Goal: Task Accomplishment & Management: Use online tool/utility

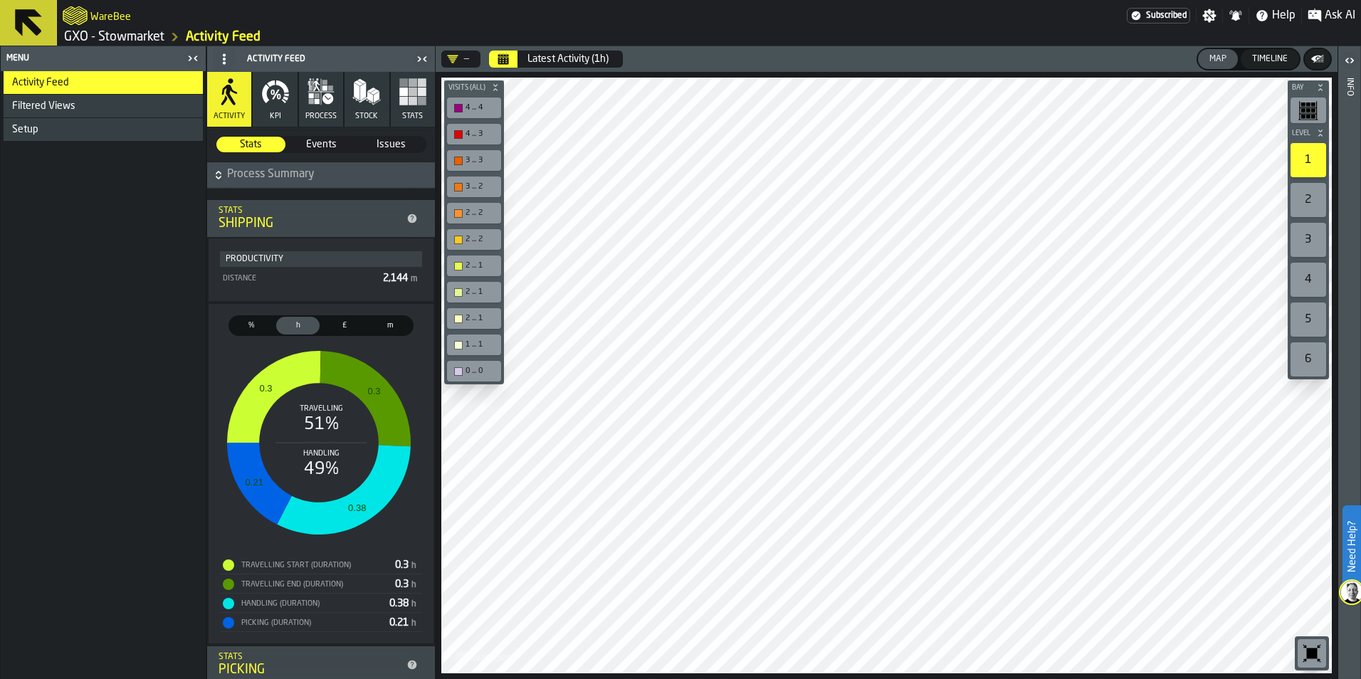
click at [36, 30] on icon at bounding box center [28, 22] width 27 height 27
click at [39, 21] on icon at bounding box center [28, 23] width 34 height 34
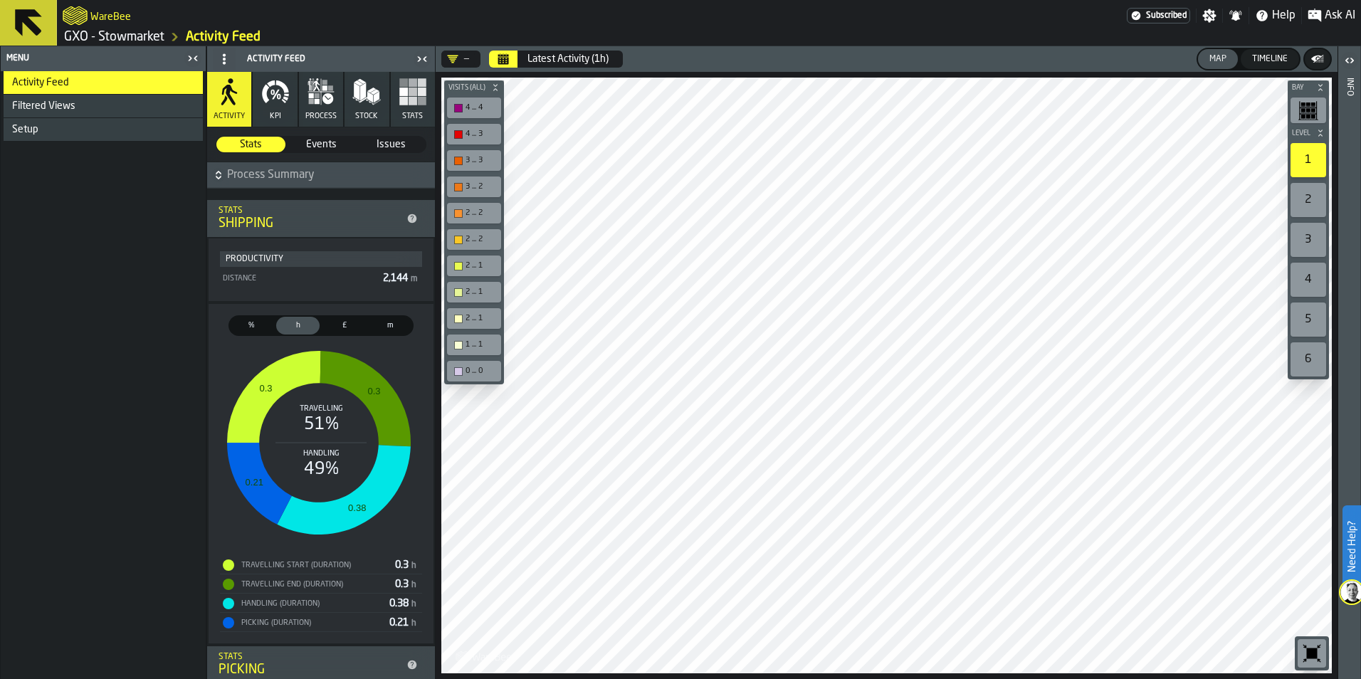
click at [39, 21] on icon at bounding box center [28, 23] width 34 height 34
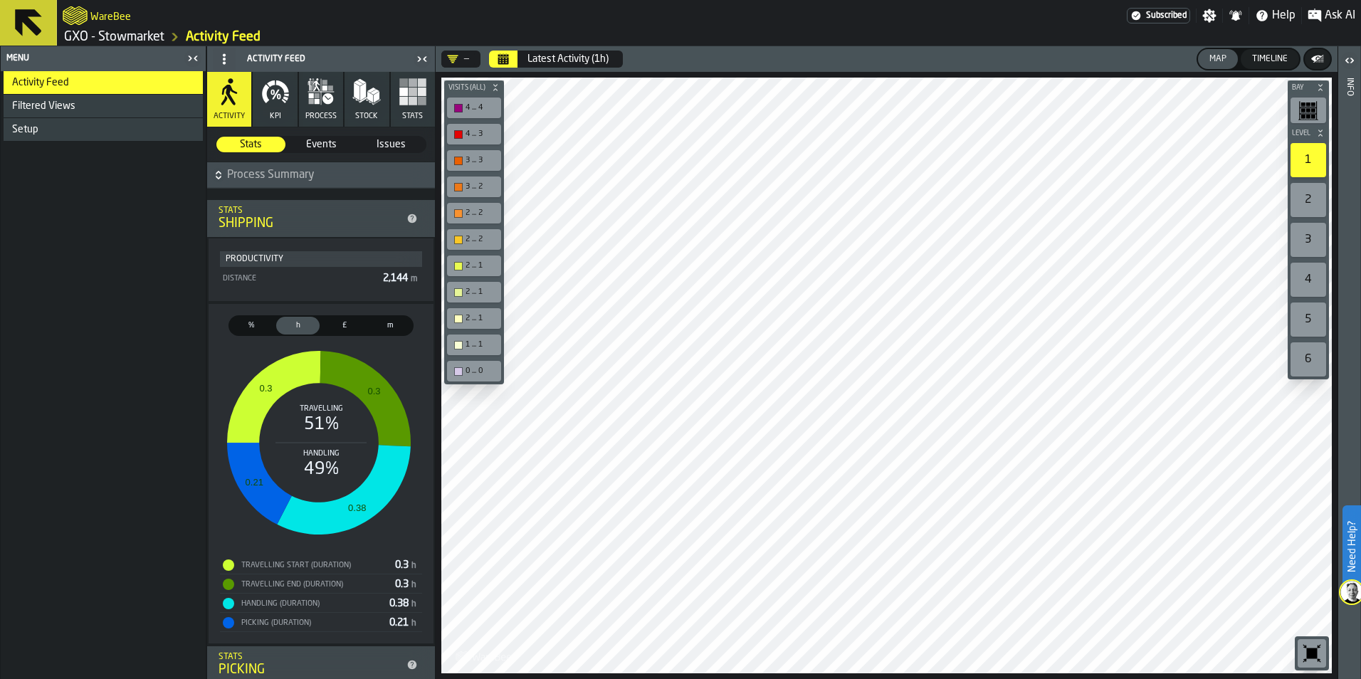
click at [39, 21] on icon at bounding box center [28, 23] width 34 height 34
click at [1212, 16] on icon "button-toggle-Settings" at bounding box center [1210, 16] width 14 height 14
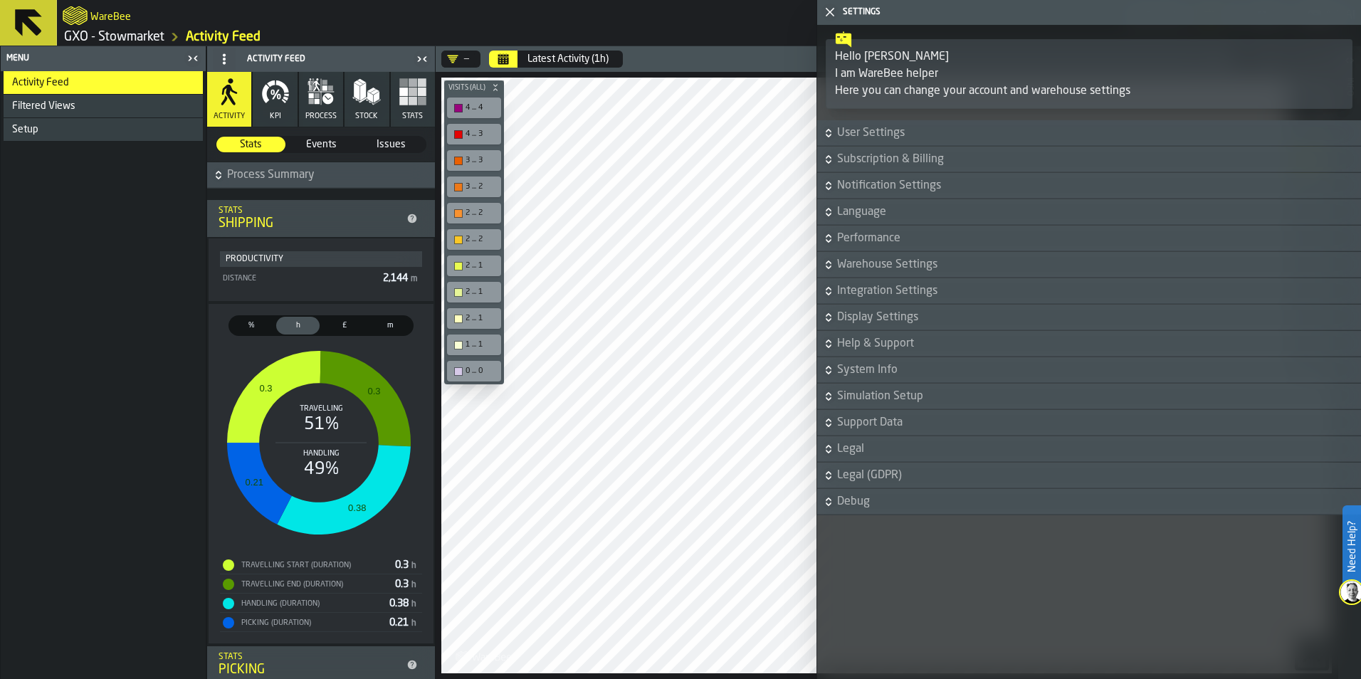
click at [761, 22] on div "WareBee" at bounding box center [595, 16] width 1064 height 26
click at [827, 11] on icon "button-toggle-Close me" at bounding box center [830, 12] width 17 height 17
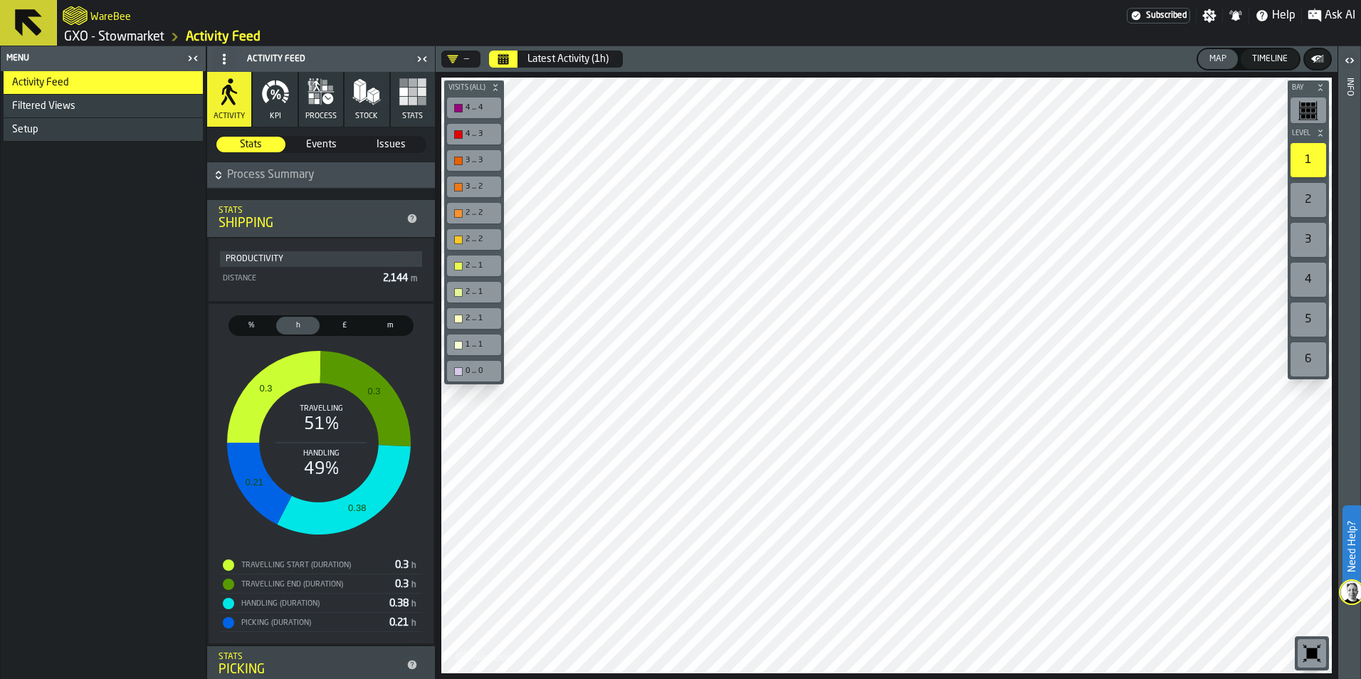
click at [31, 135] on div "Setup" at bounding box center [103, 129] width 199 height 23
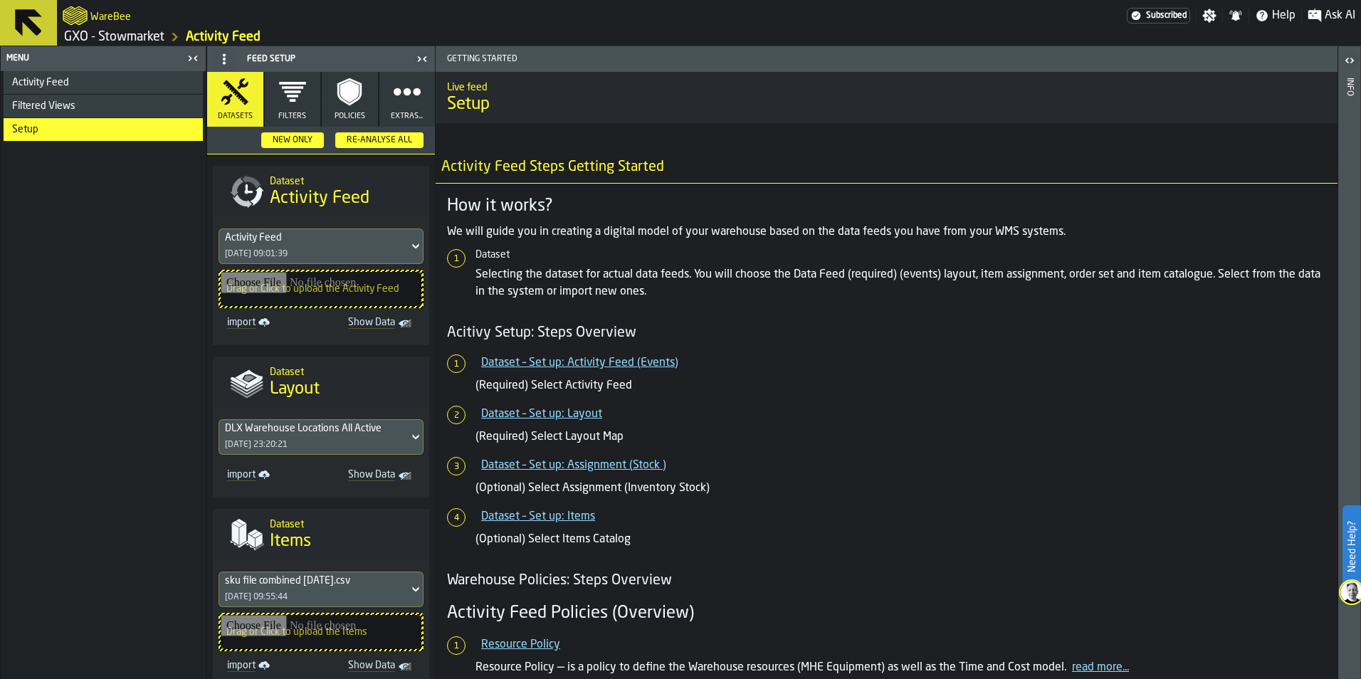
click at [25, 21] on icon at bounding box center [28, 22] width 27 height 27
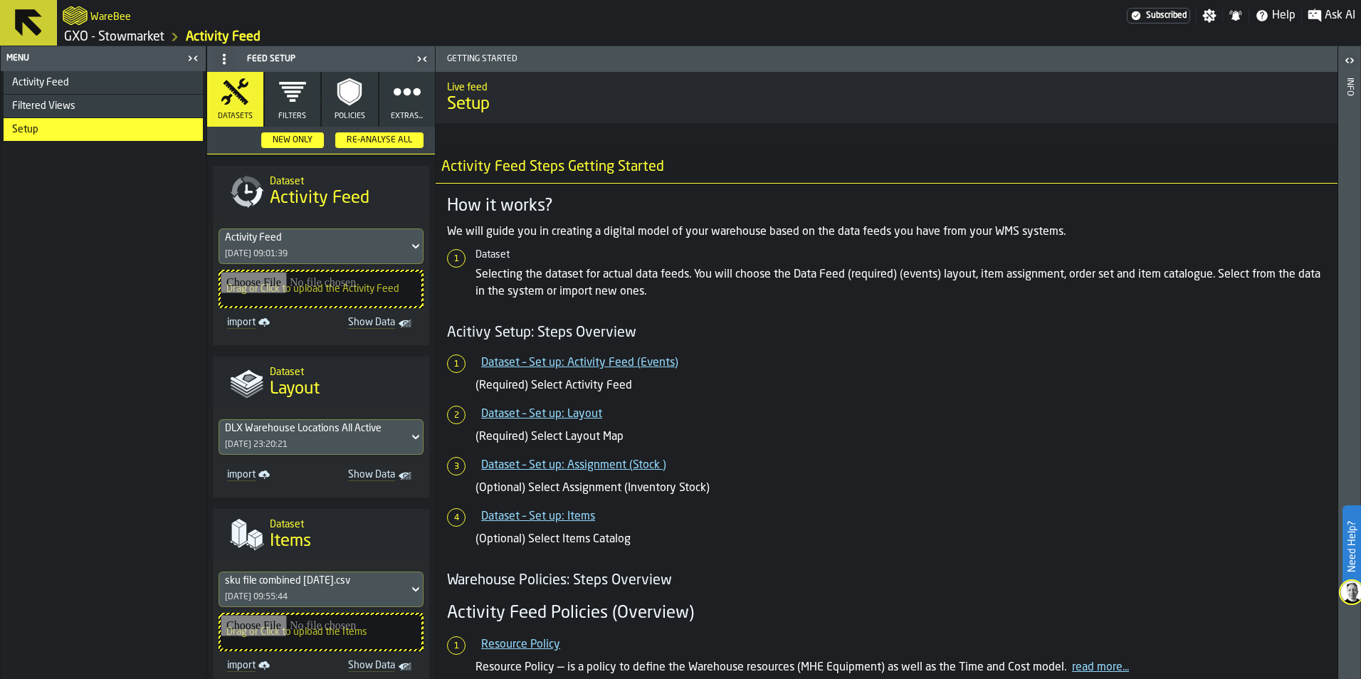
click at [25, 21] on icon at bounding box center [28, 22] width 27 height 27
click at [38, 21] on icon at bounding box center [28, 23] width 34 height 34
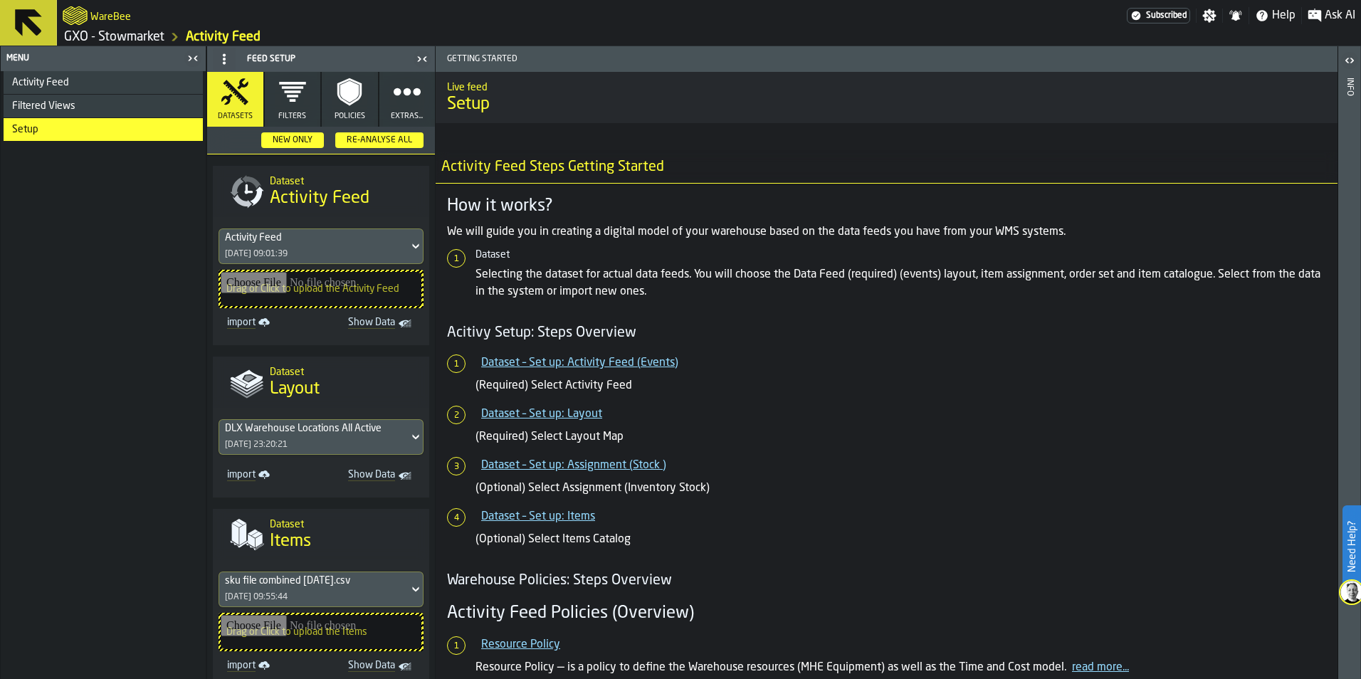
click at [65, 113] on div "Filtered Views" at bounding box center [103, 106] width 199 height 23
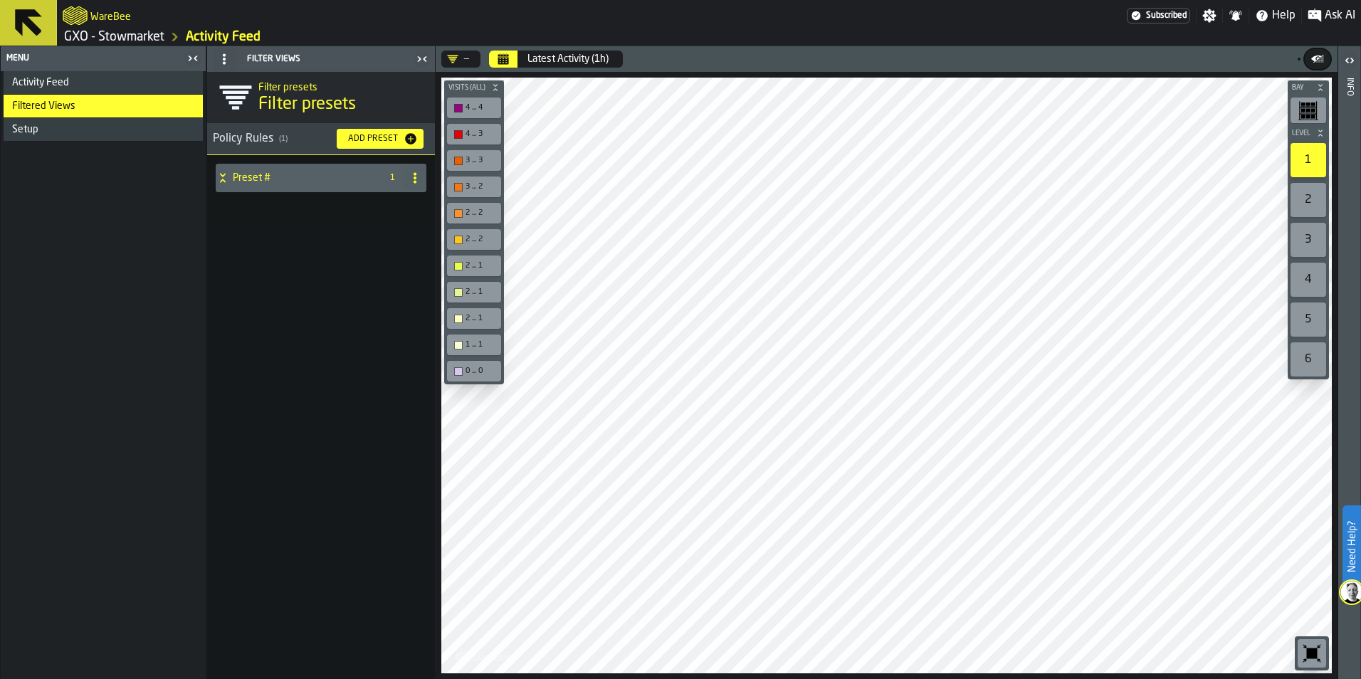
drag, startPoint x: 31, startPoint y: 3, endPoint x: 65, endPoint y: 485, distance: 483.2
click at [65, 485] on div "Activity Feed Filtered Views Setup" at bounding box center [103, 375] width 205 height 608
click at [19, 19] on icon at bounding box center [28, 22] width 27 height 27
click at [32, 21] on icon at bounding box center [28, 23] width 34 height 34
click at [33, 21] on icon at bounding box center [28, 23] width 34 height 34
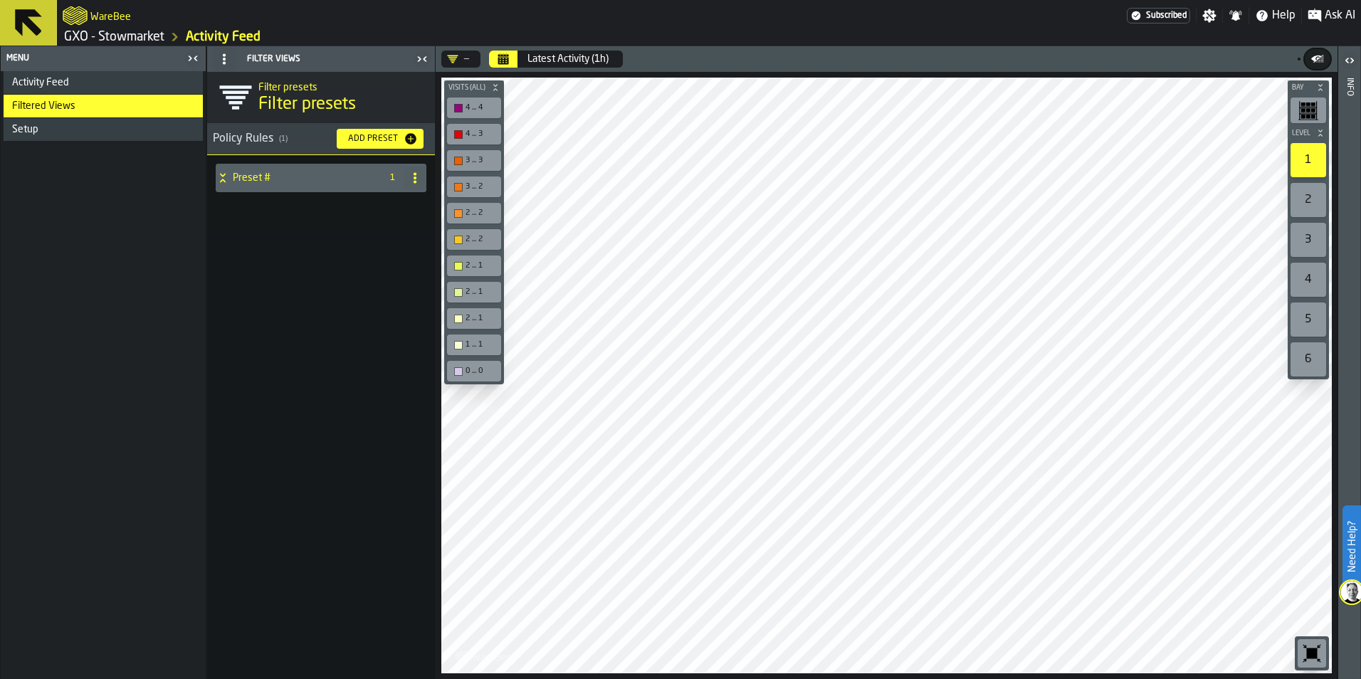
click at [30, 17] on icon at bounding box center [28, 23] width 34 height 34
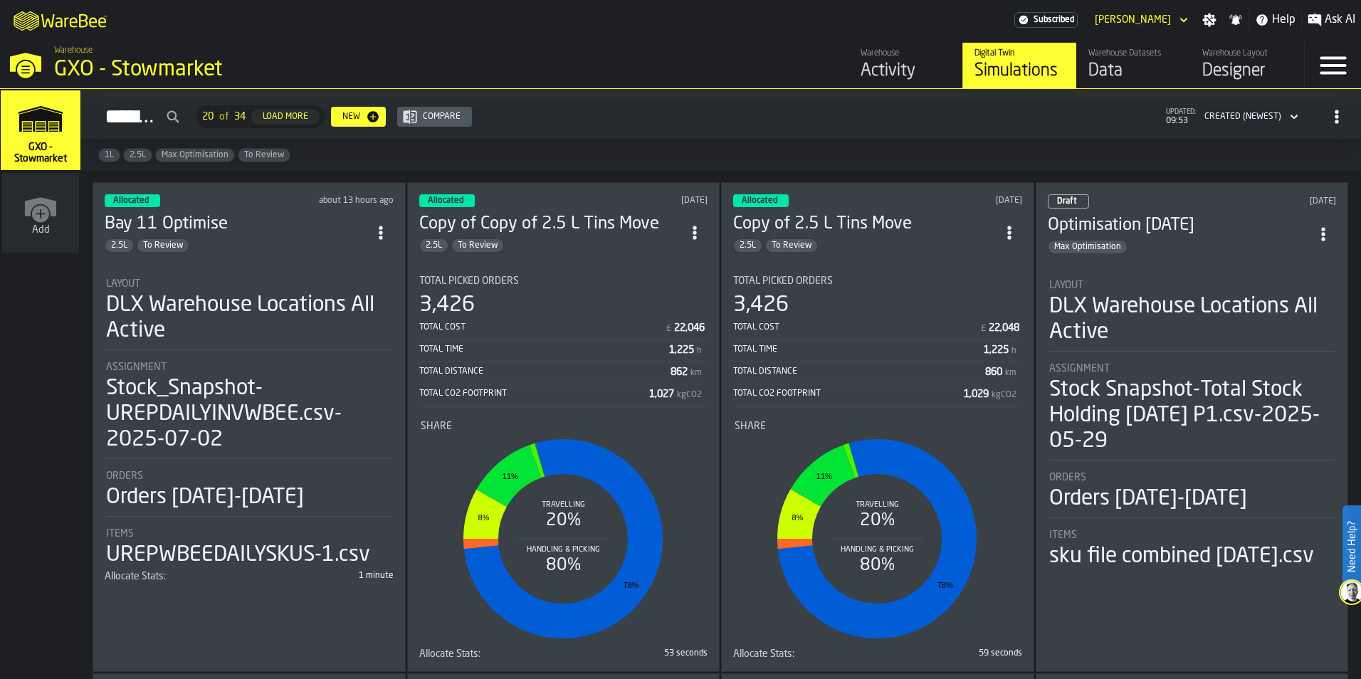
click at [326, 247] on div "2.5L To Review" at bounding box center [236, 246] width 263 height 14
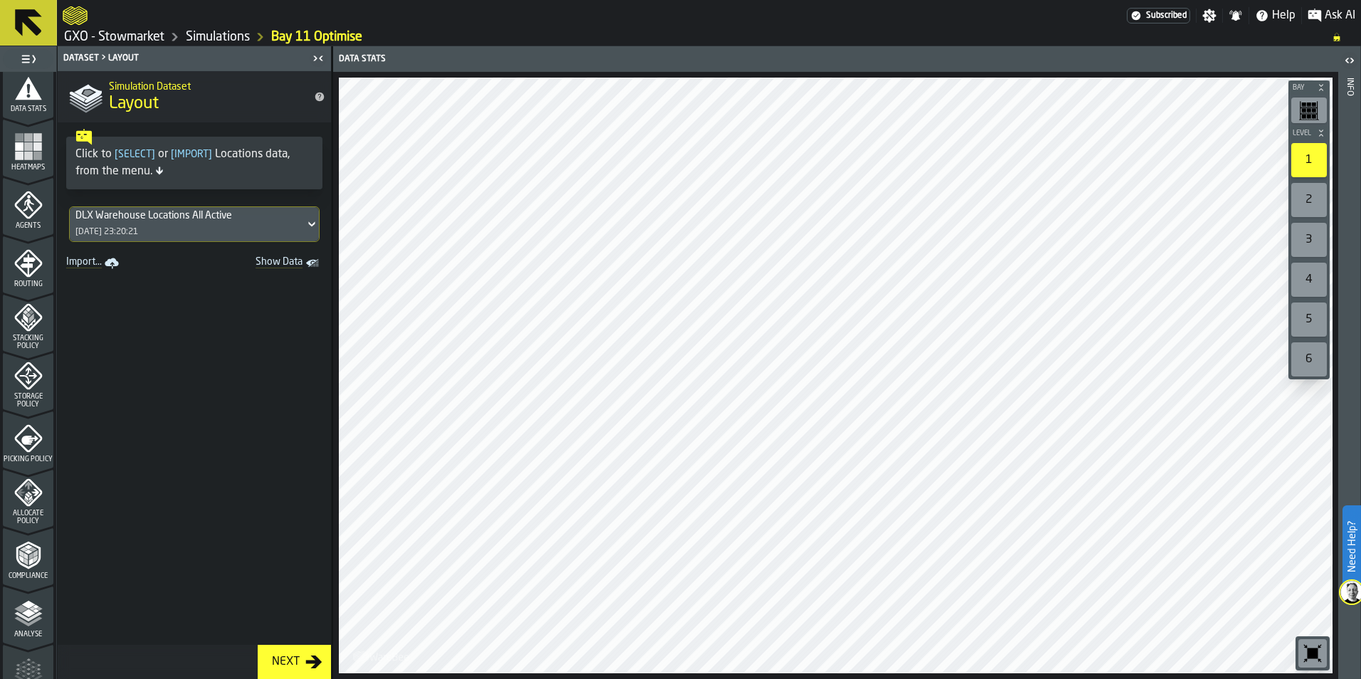
scroll to position [427, 0]
click at [18, 402] on span "Allocate Policy" at bounding box center [28, 395] width 51 height 16
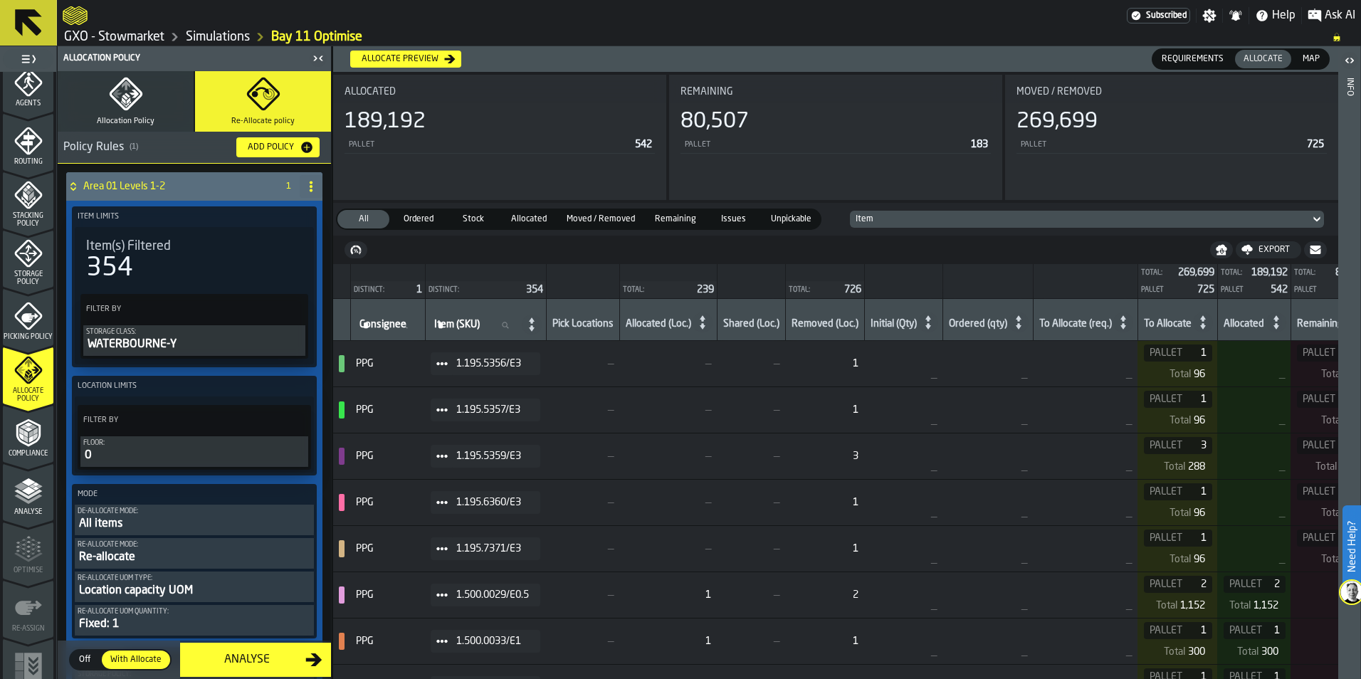
click at [18, 505] on div "Analyse" at bounding box center [28, 496] width 51 height 39
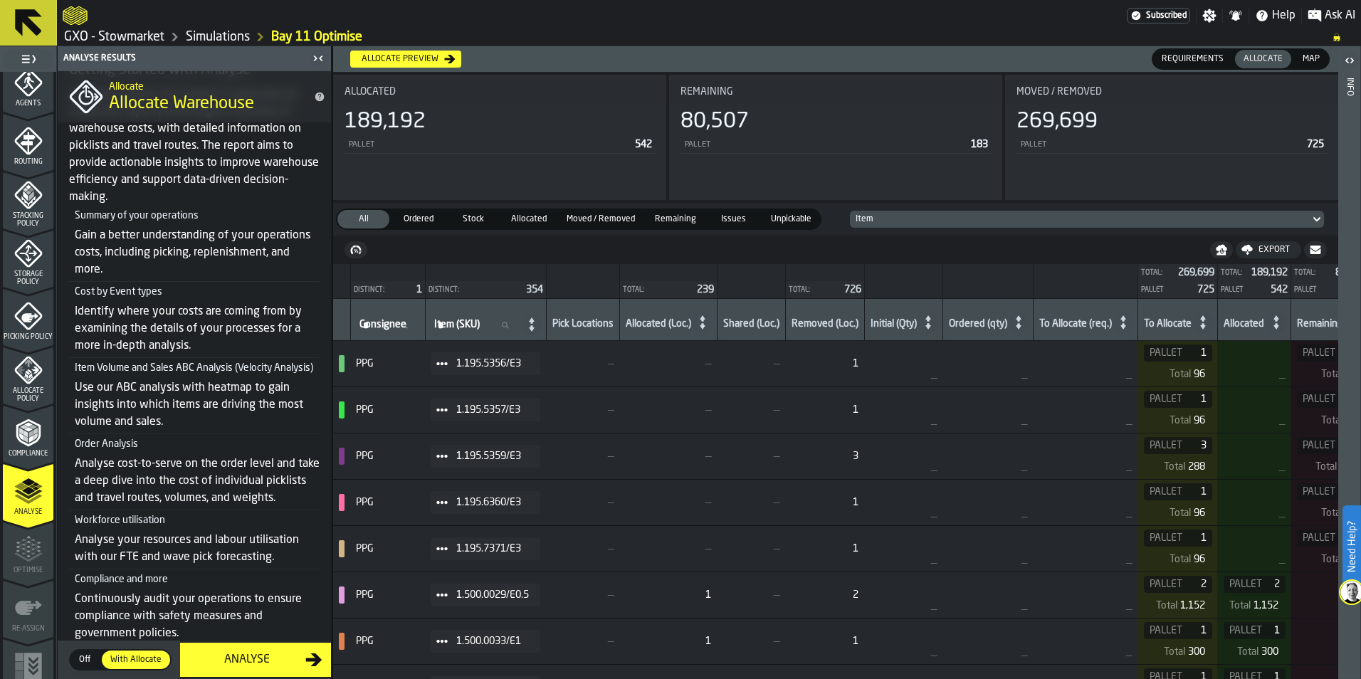
scroll to position [0, 0]
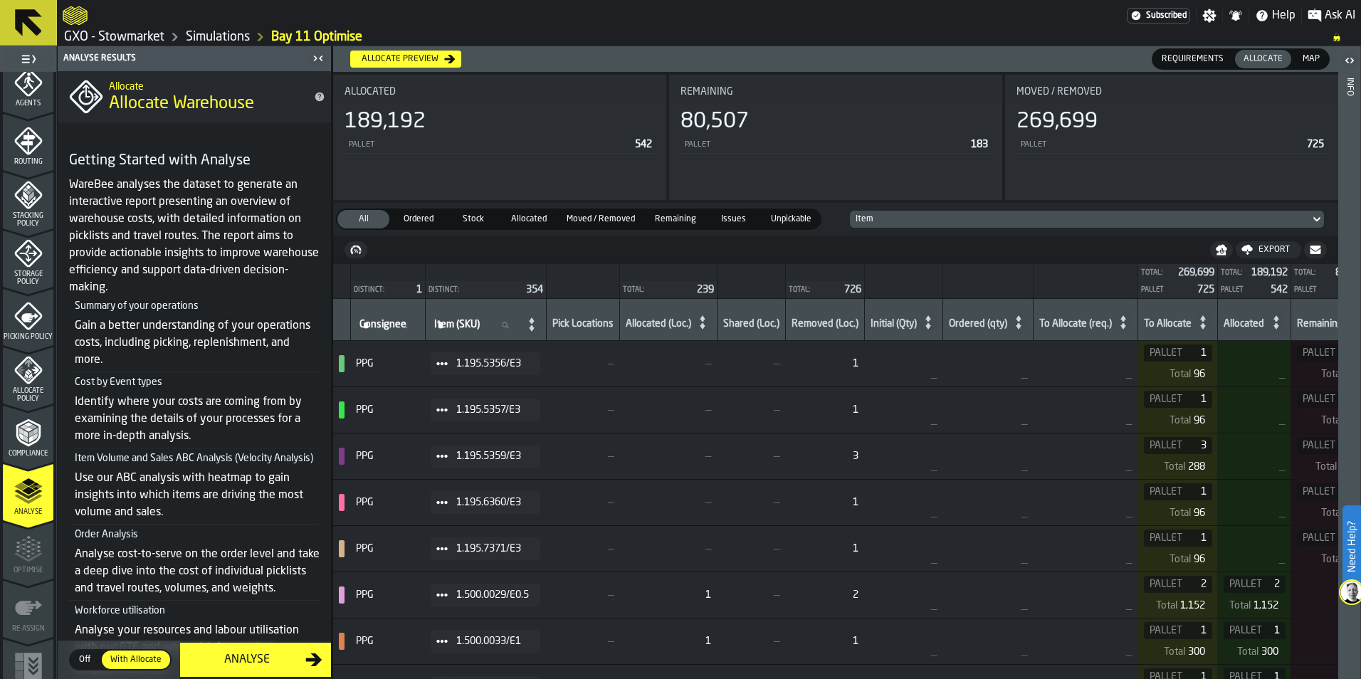
click at [36, 28] on icon at bounding box center [28, 22] width 27 height 27
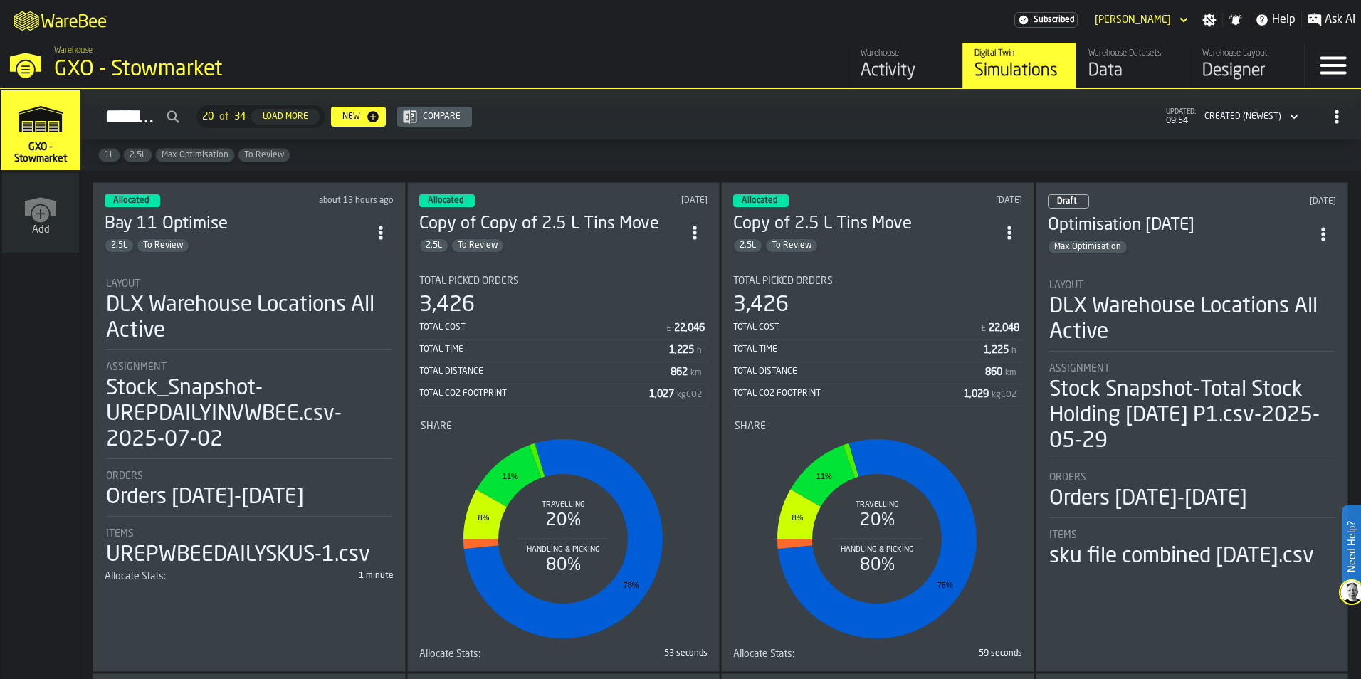
drag, startPoint x: 381, startPoint y: 229, endPoint x: 325, endPoint y: 239, distance: 57.0
click at [325, 239] on div "2.5L To Review" at bounding box center [236, 246] width 263 height 14
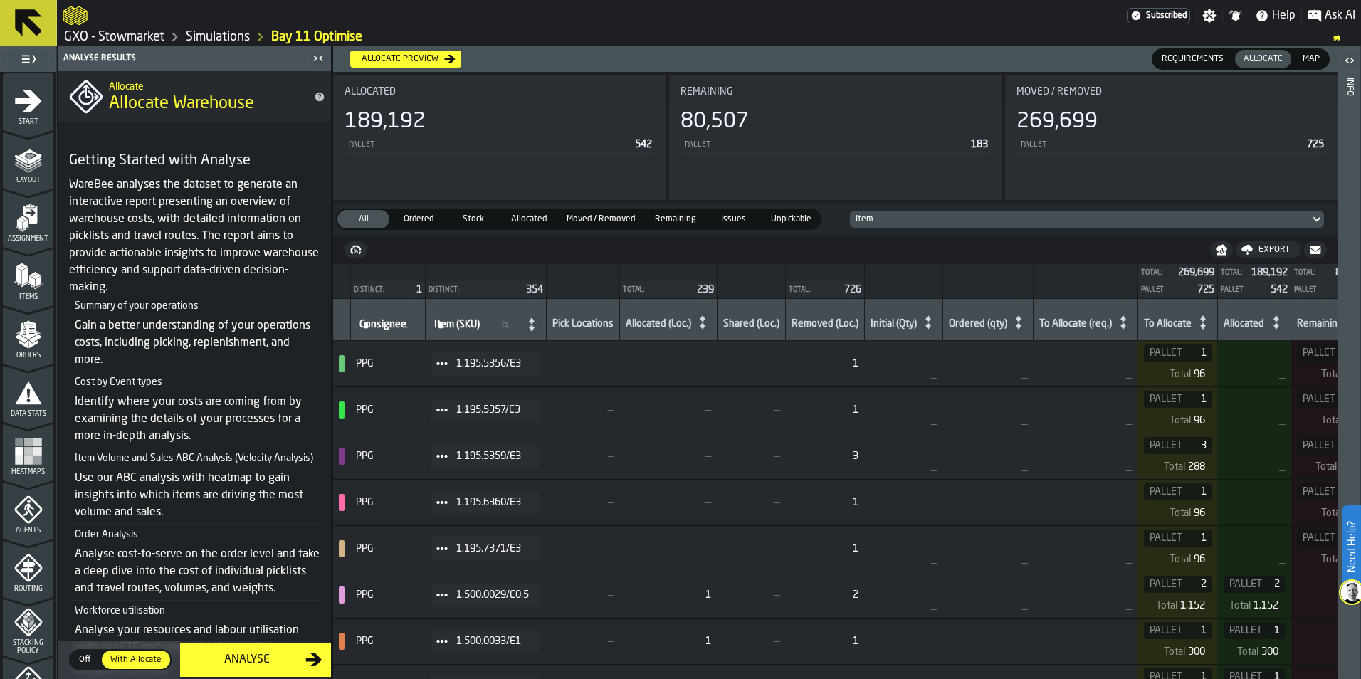
click at [32, 36] on icon at bounding box center [28, 23] width 34 height 34
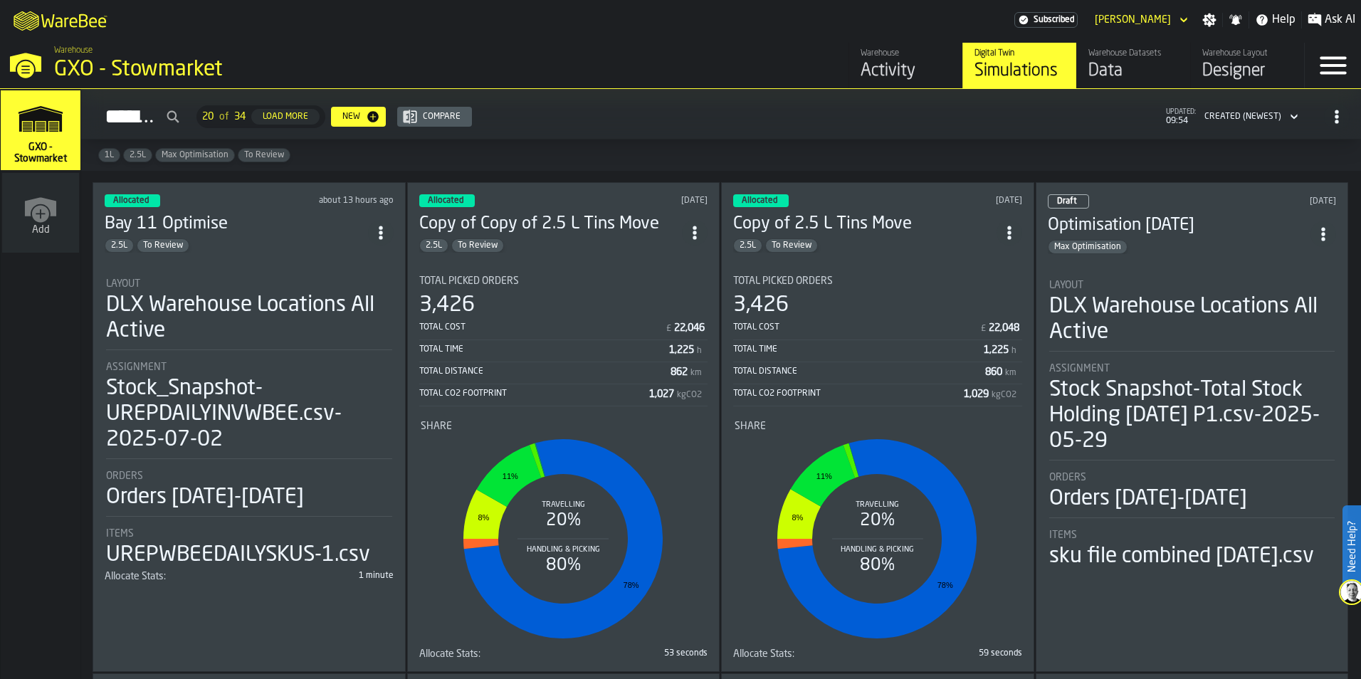
click at [382, 231] on circle "ItemListCard-DashboardItemContainer" at bounding box center [381, 233] width 4 height 4
click at [348, 325] on div "Duplicate" at bounding box center [351, 328] width 74 height 17
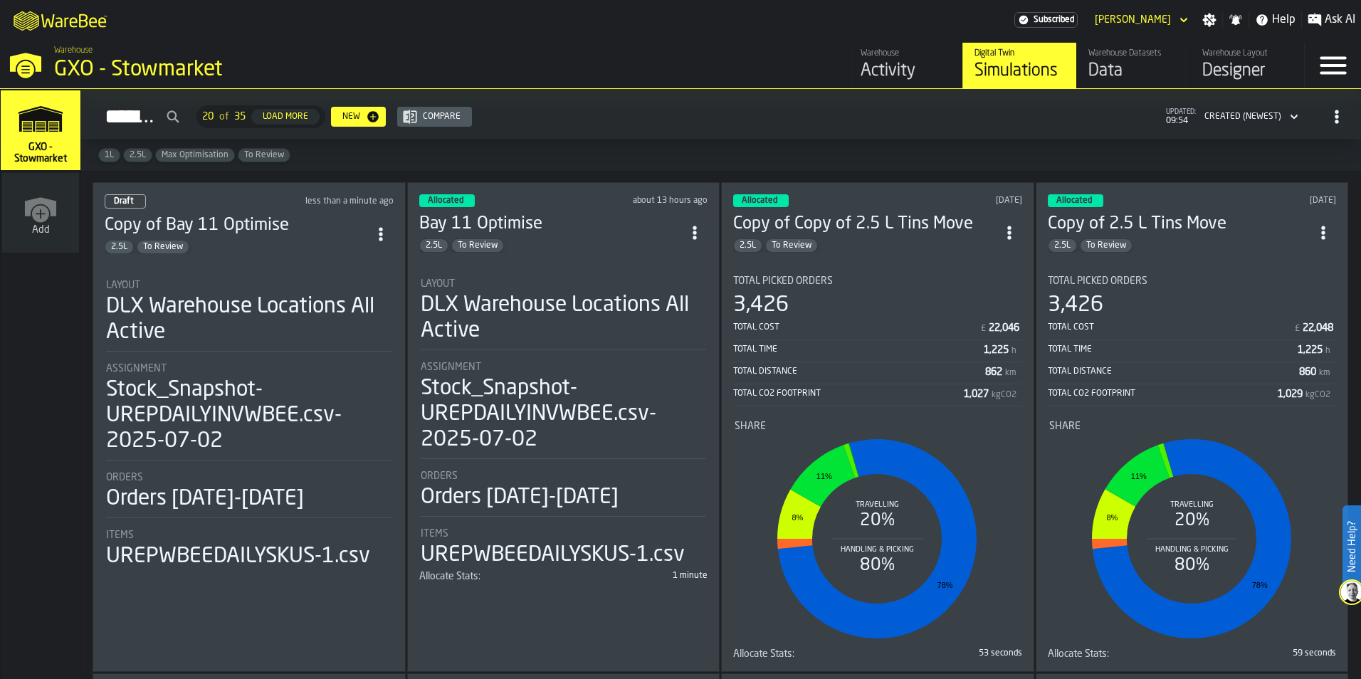
click at [315, 266] on section "Layout DLX Warehouse Locations All Active Assignment Stock_Snapshot-UREPDAILYIN…" at bounding box center [249, 419] width 289 height 307
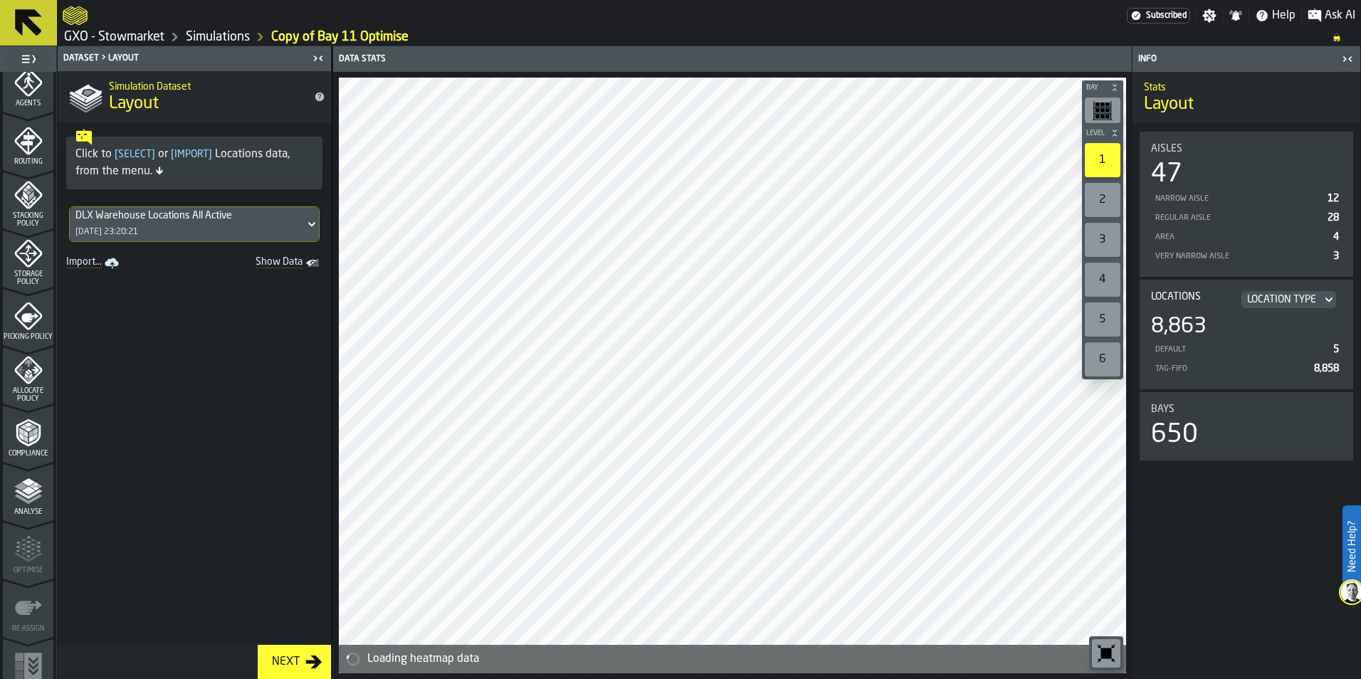
scroll to position [444, 0]
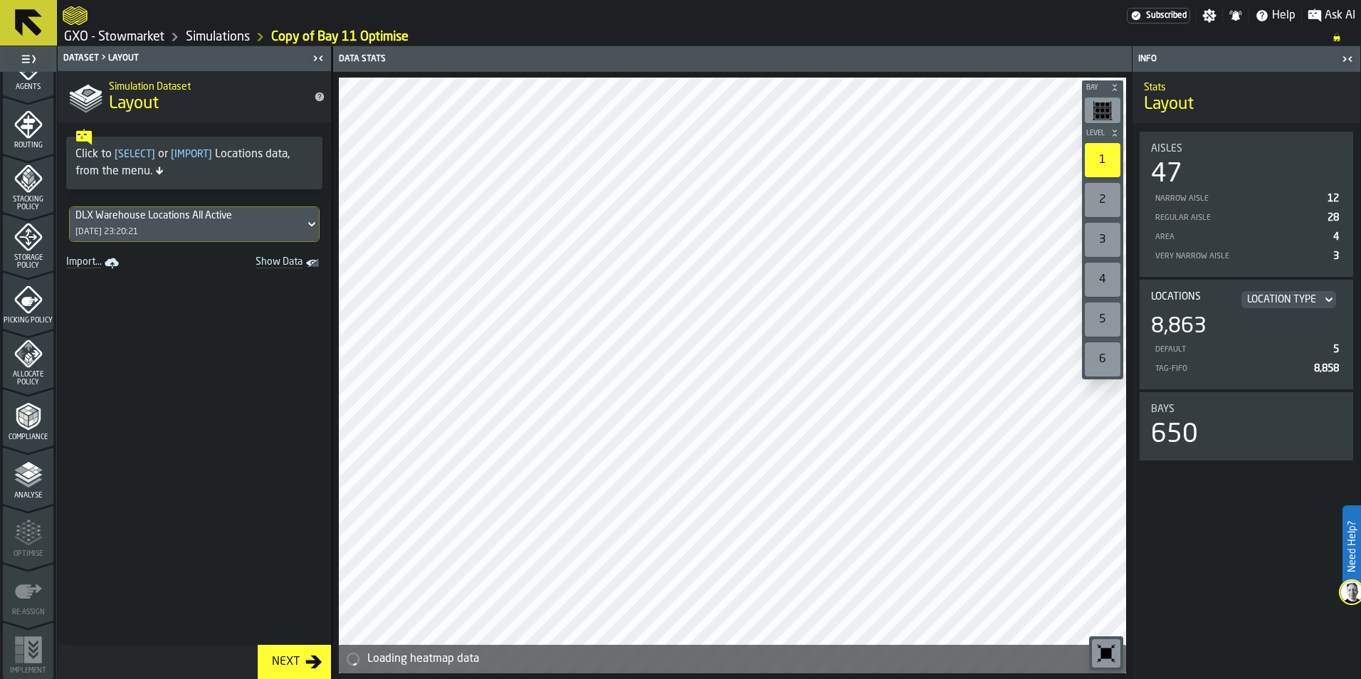
click at [17, 482] on polyline "menu Analyse" at bounding box center [28, 483] width 28 height 10
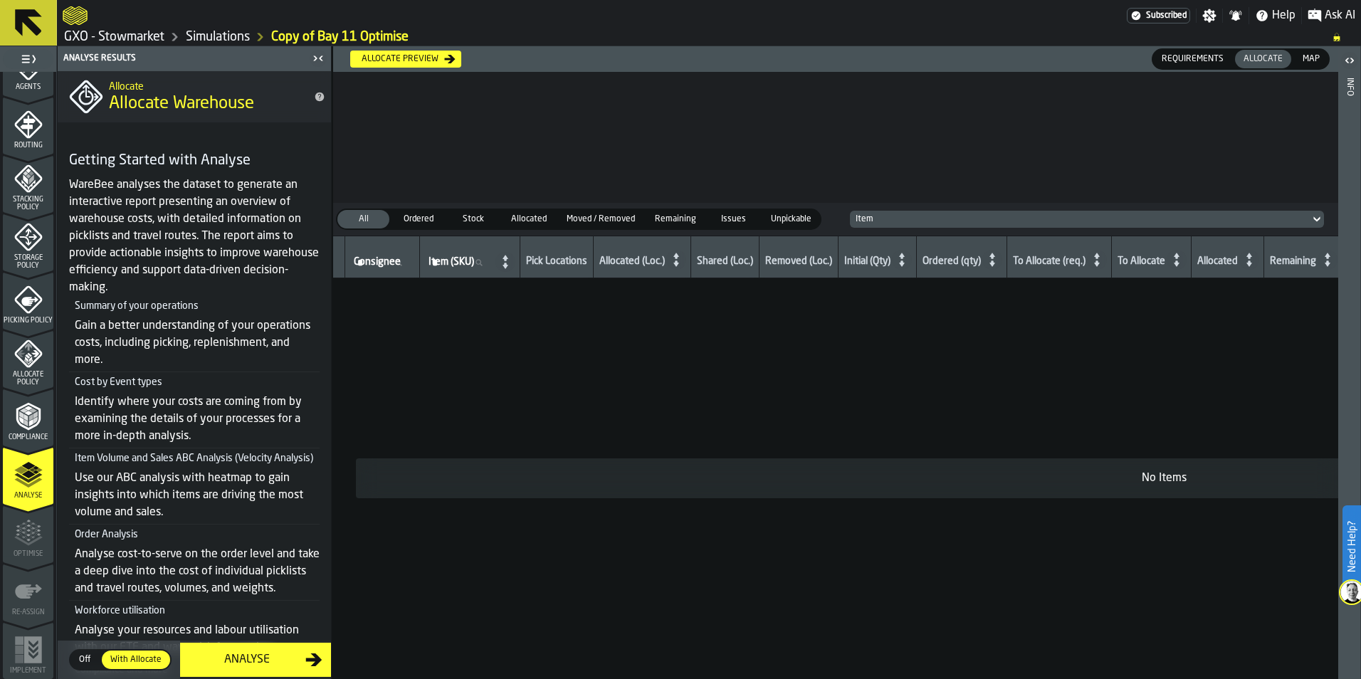
click at [226, 666] on div "Analyse" at bounding box center [247, 659] width 117 height 17
